Goal: Task Accomplishment & Management: Manage account settings

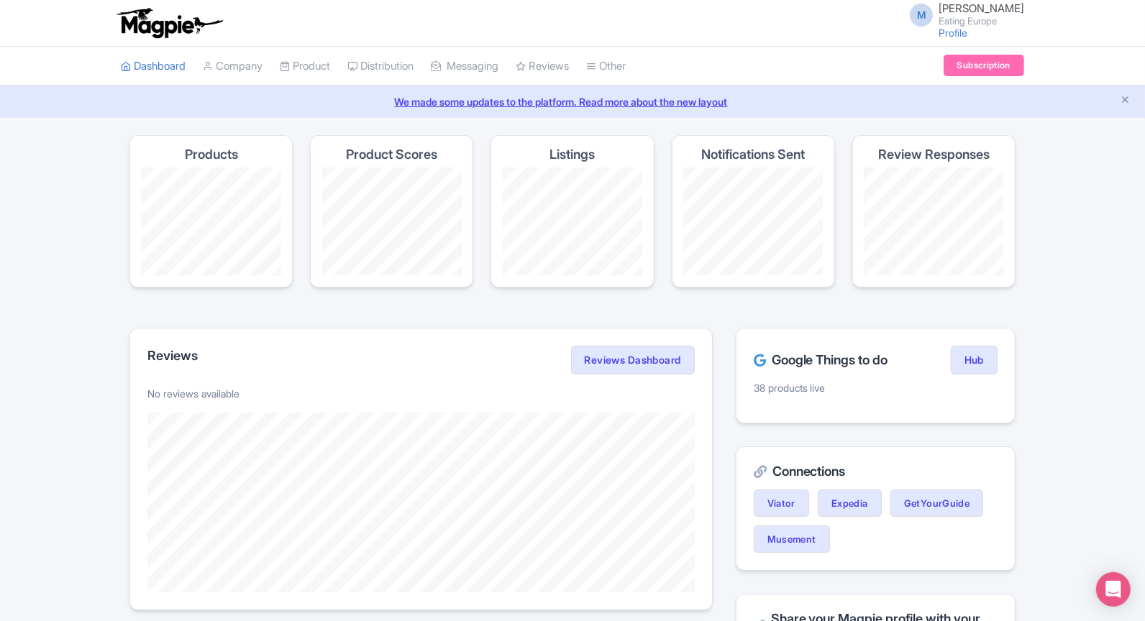
click at [22, 334] on div "Magpie recommends Translate your content Using Magpie's AI translation tool, yo…" at bounding box center [572, 615] width 1145 height 960
click at [329, 101] on link "My Products" at bounding box center [349, 102] width 137 height 22
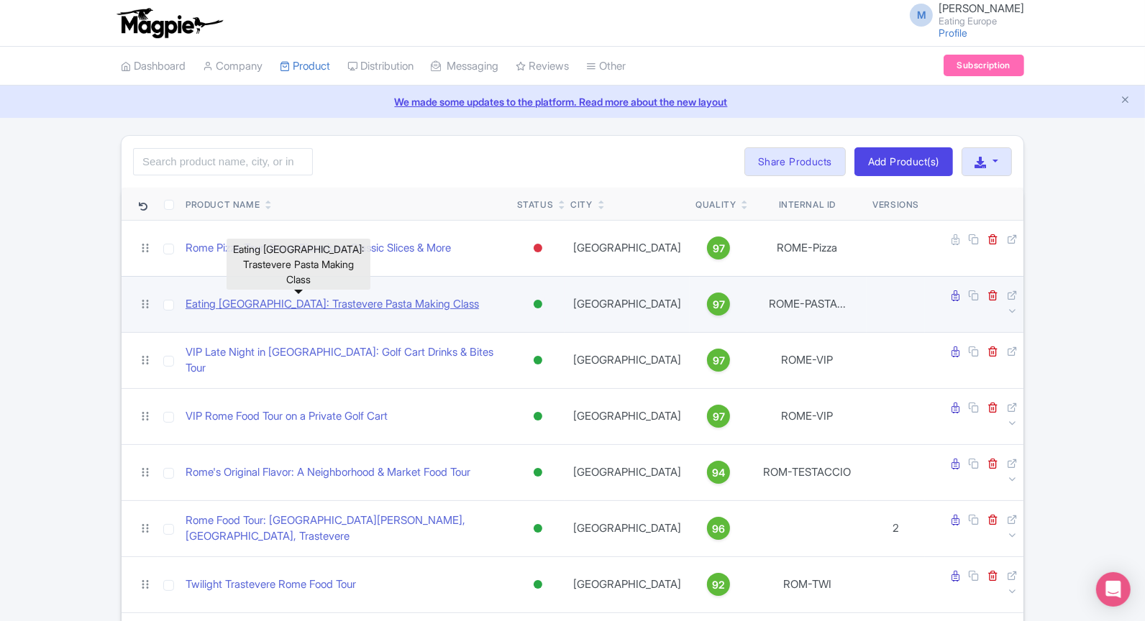
click at [381, 296] on link "Eating [GEOGRAPHIC_DATA]: Trastevere Pasta Making Class" at bounding box center [332, 304] width 293 height 17
